Goal: Task Accomplishment & Management: Use online tool/utility

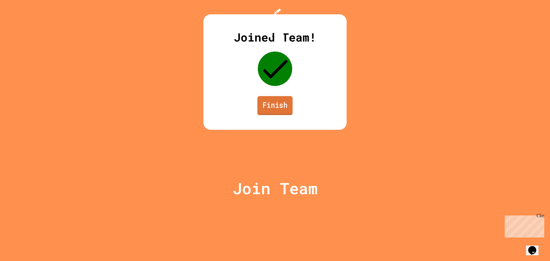
click at [265, 115] on link "Finish" at bounding box center [274, 105] width 35 height 19
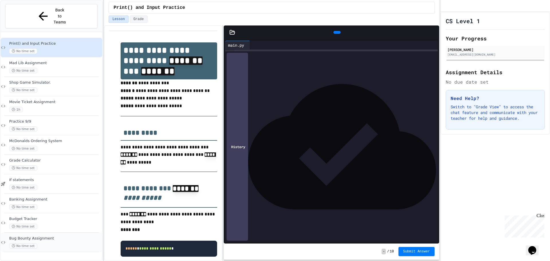
click at [78, 233] on div "Bug Bounty Assignment No time set" at bounding box center [52, 242] width 102 height 19
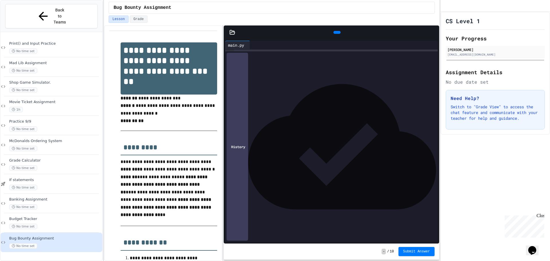
click at [251, 50] on div at bounding box center [336, 53] width 204 height 8
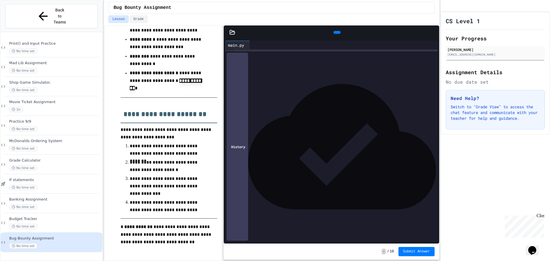
scroll to position [595, 0]
